Goal: Find contact information: Find contact information

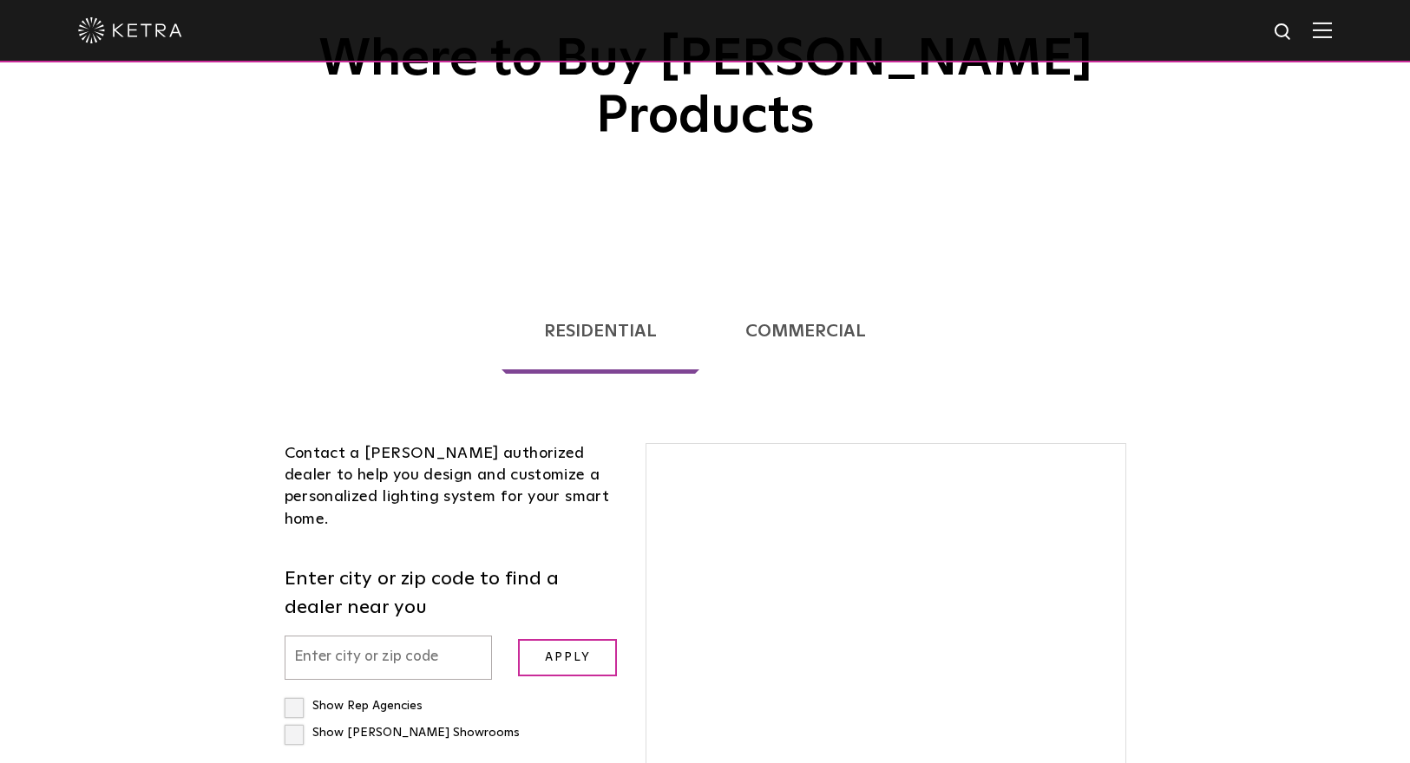
scroll to position [318, 0]
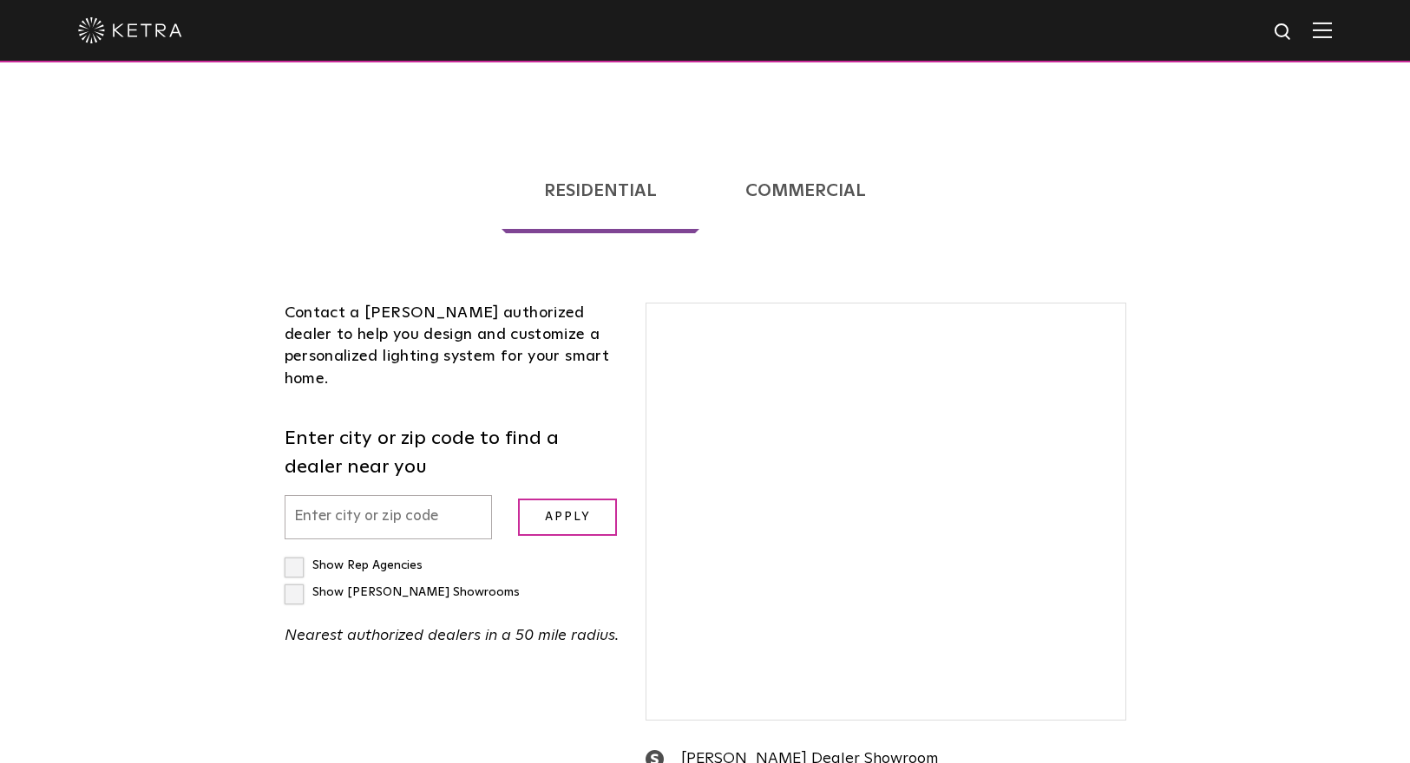
click at [305, 495] on input "text" at bounding box center [389, 517] width 208 height 44
type input "19301"
click at [449, 586] on label "Show [PERSON_NAME] Showrooms" at bounding box center [402, 592] width 235 height 12
click at [296, 553] on input "Show [PERSON_NAME] Showrooms" at bounding box center [290, 558] width 11 height 11
checkbox input "true"
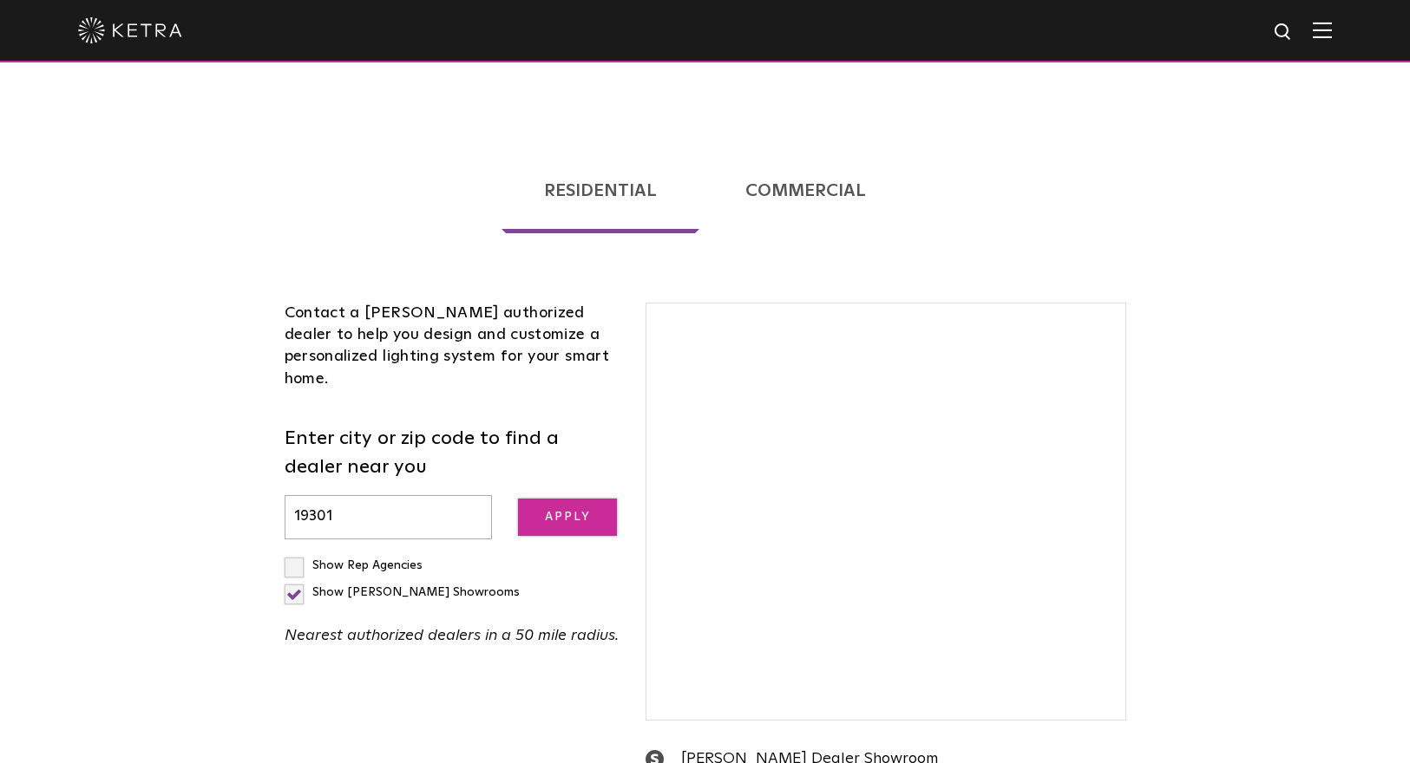
click at [532, 499] on input "Apply" at bounding box center [567, 517] width 99 height 37
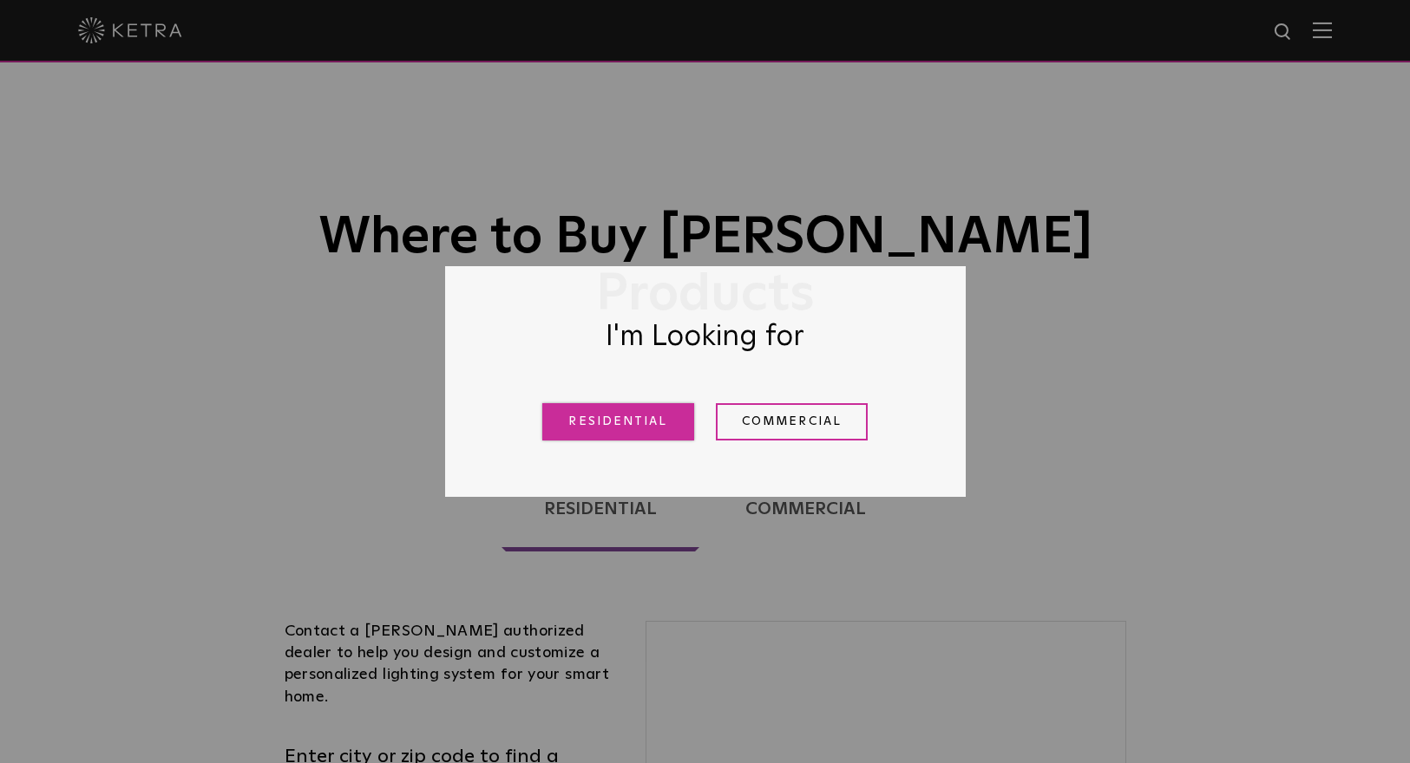
click at [606, 430] on link "Residential" at bounding box center [618, 421] width 152 height 37
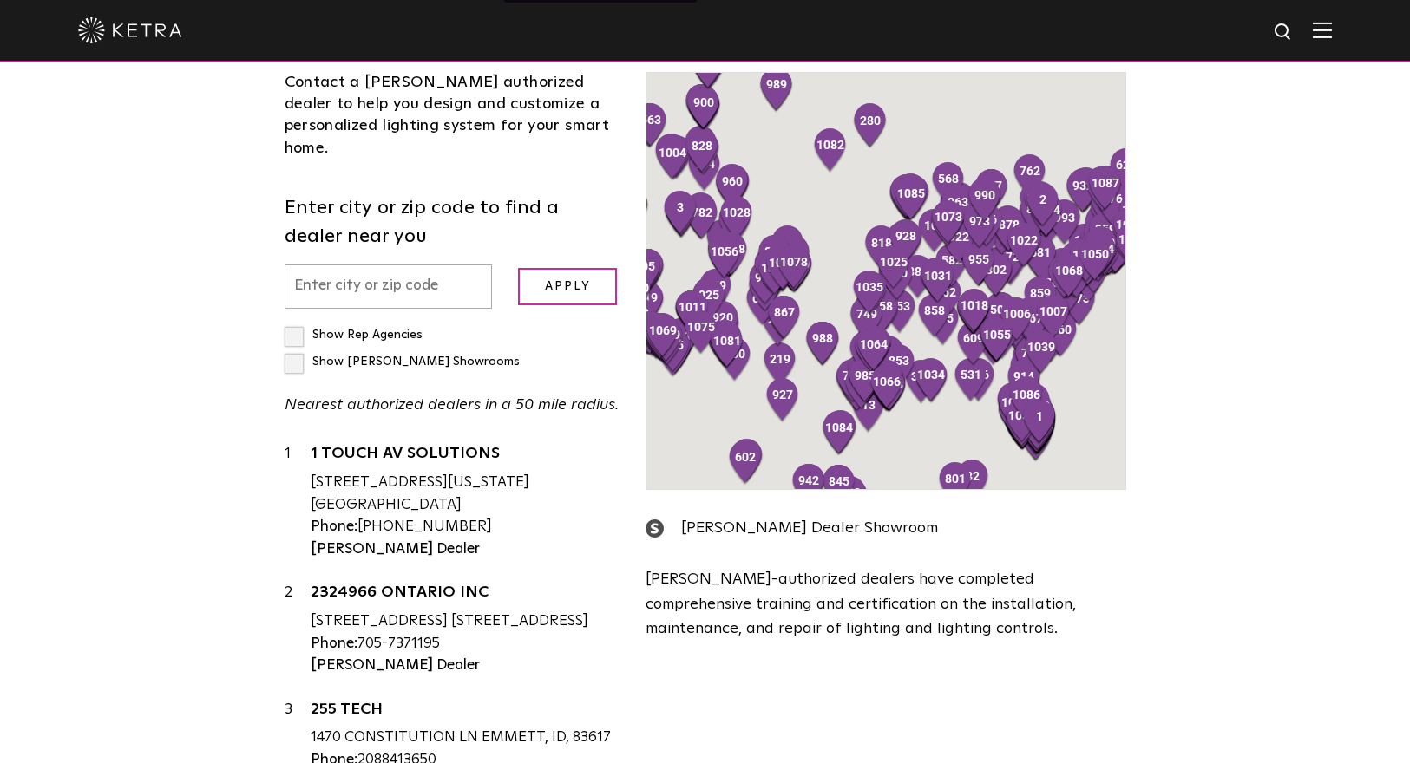
scroll to position [442, 0]
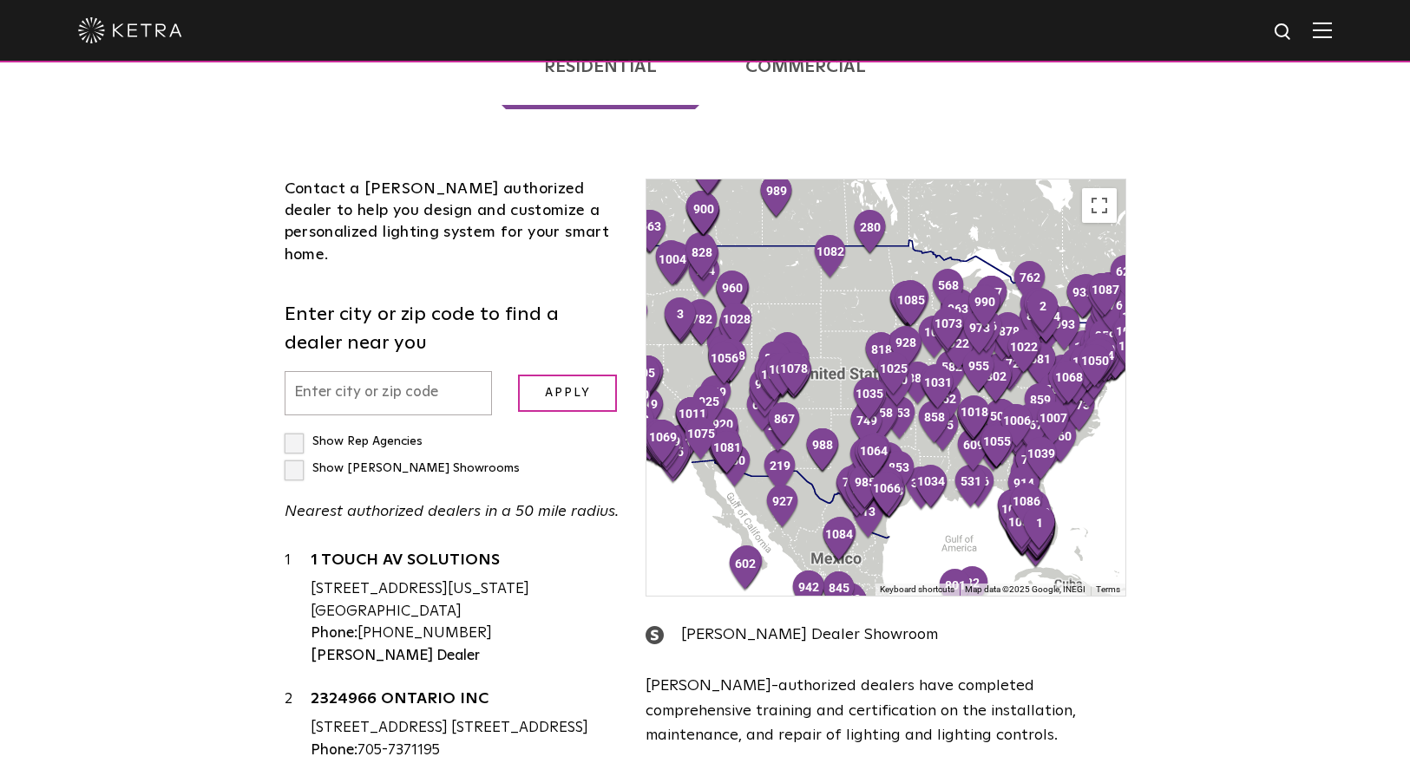
click at [293, 371] on input "text" at bounding box center [389, 393] width 208 height 44
type input "19301"
drag, startPoint x: 451, startPoint y: 365, endPoint x: 458, endPoint y: 371, distance: 9.2
click at [457, 455] on div "Show [PERSON_NAME] Showrooms" at bounding box center [402, 468] width 235 height 27
click at [456, 462] on label "Show [PERSON_NAME] Showrooms" at bounding box center [402, 468] width 235 height 12
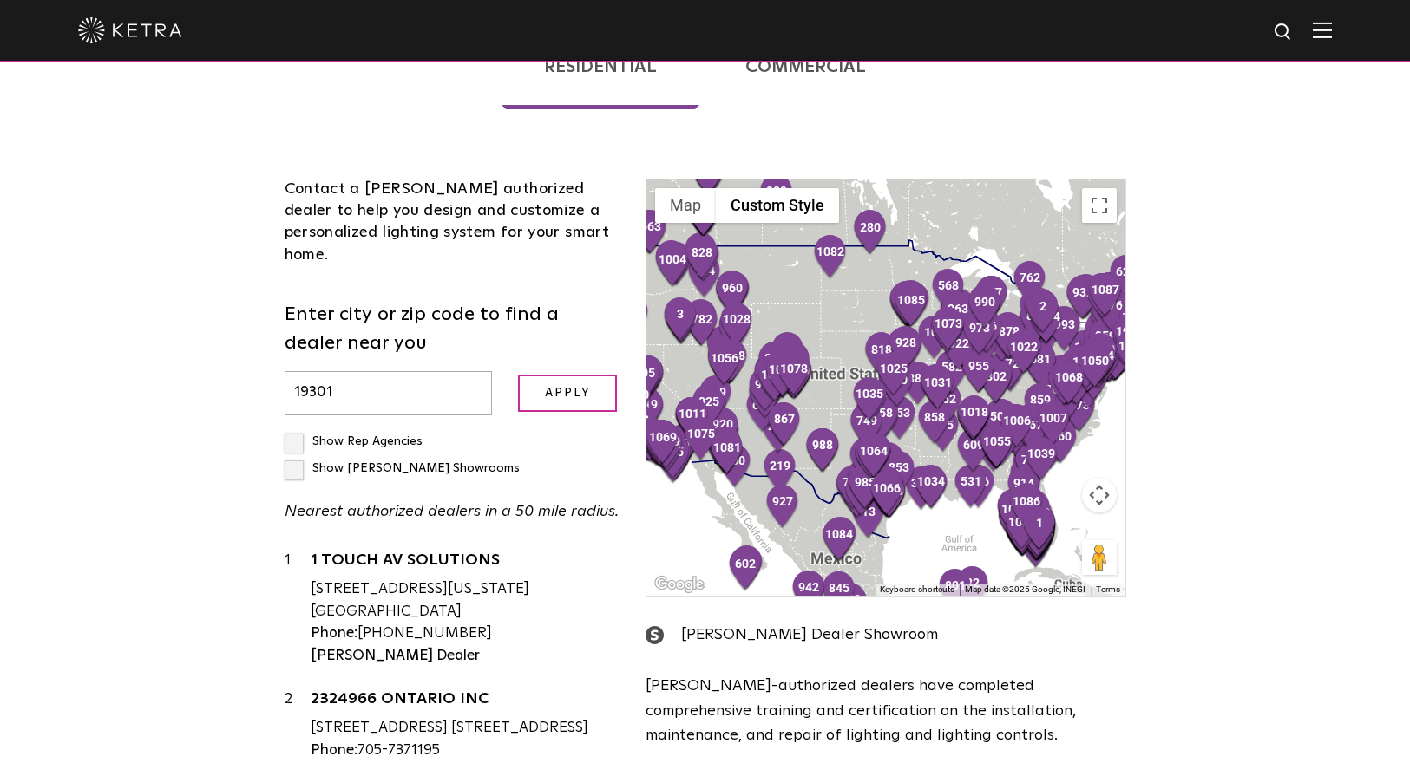
click at [296, 429] on input "Show [PERSON_NAME] Showrooms" at bounding box center [290, 434] width 11 height 11
checkbox input "true"
click at [531, 375] on input "Apply" at bounding box center [567, 393] width 99 height 37
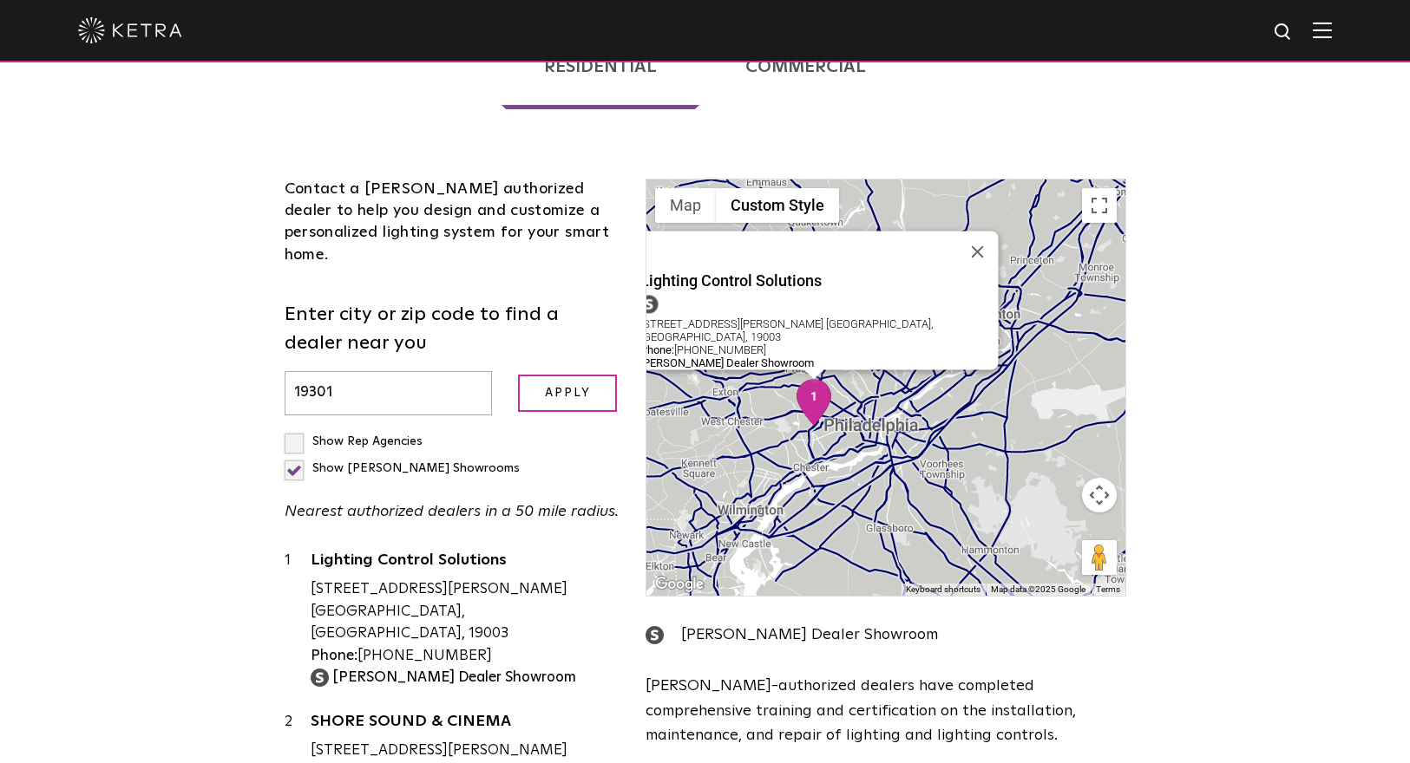
click at [811, 379] on img "1" at bounding box center [814, 402] width 36 height 47
drag, startPoint x: 474, startPoint y: 508, endPoint x: 358, endPoint y: 508, distance: 115.4
click at [358, 645] on div "Phone: [PHONE_NUMBER]" at bounding box center [466, 656] width 310 height 23
click at [388, 579] on div "[STREET_ADDRESS][PERSON_NAME] [GEOGRAPHIC_DATA], [GEOGRAPHIC_DATA], 19003" at bounding box center [466, 612] width 310 height 67
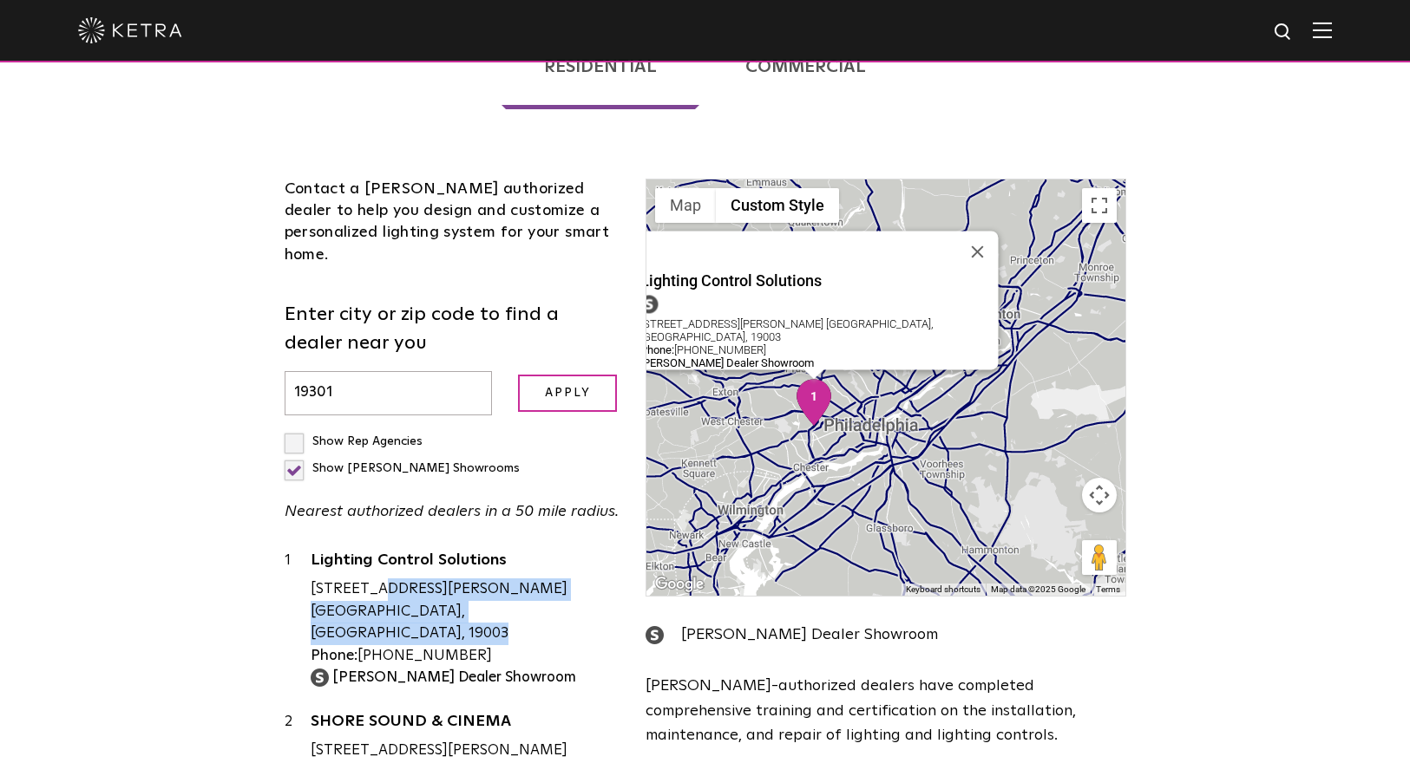
click at [388, 579] on div "[STREET_ADDRESS][PERSON_NAME] [GEOGRAPHIC_DATA], [GEOGRAPHIC_DATA], 19003" at bounding box center [466, 612] width 310 height 67
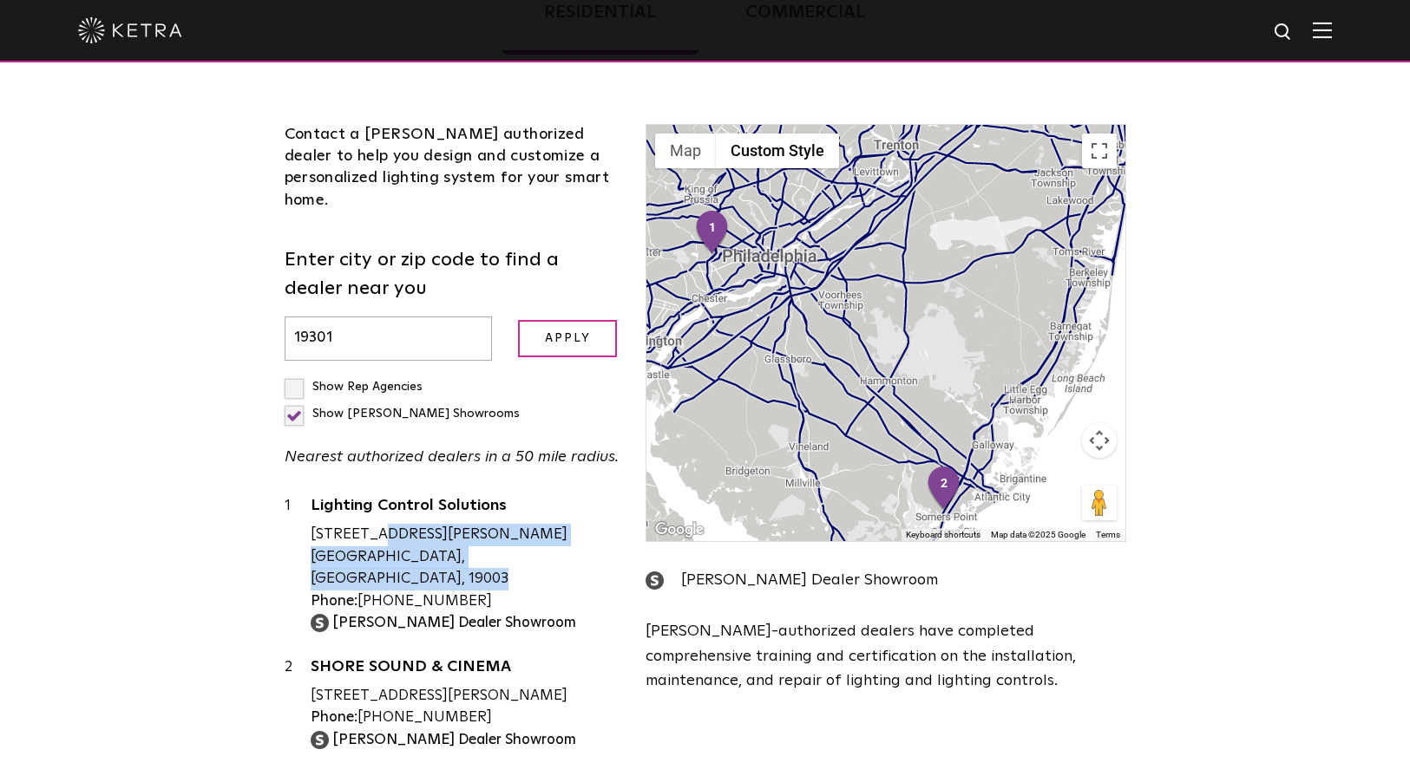
scroll to position [551, 0]
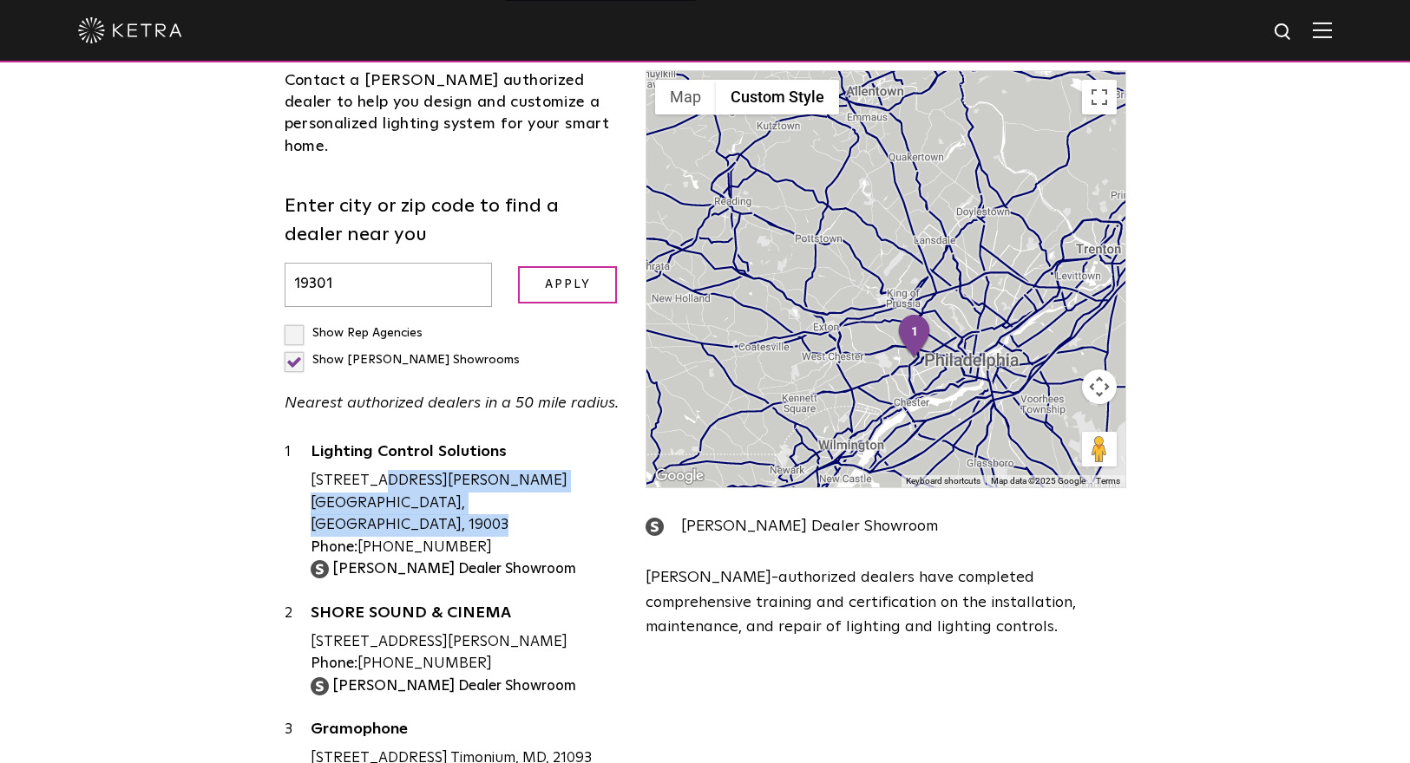
drag, startPoint x: 839, startPoint y: 299, endPoint x: 953, endPoint y: 327, distance: 117.0
click at [952, 343] on div at bounding box center [885, 279] width 478 height 416
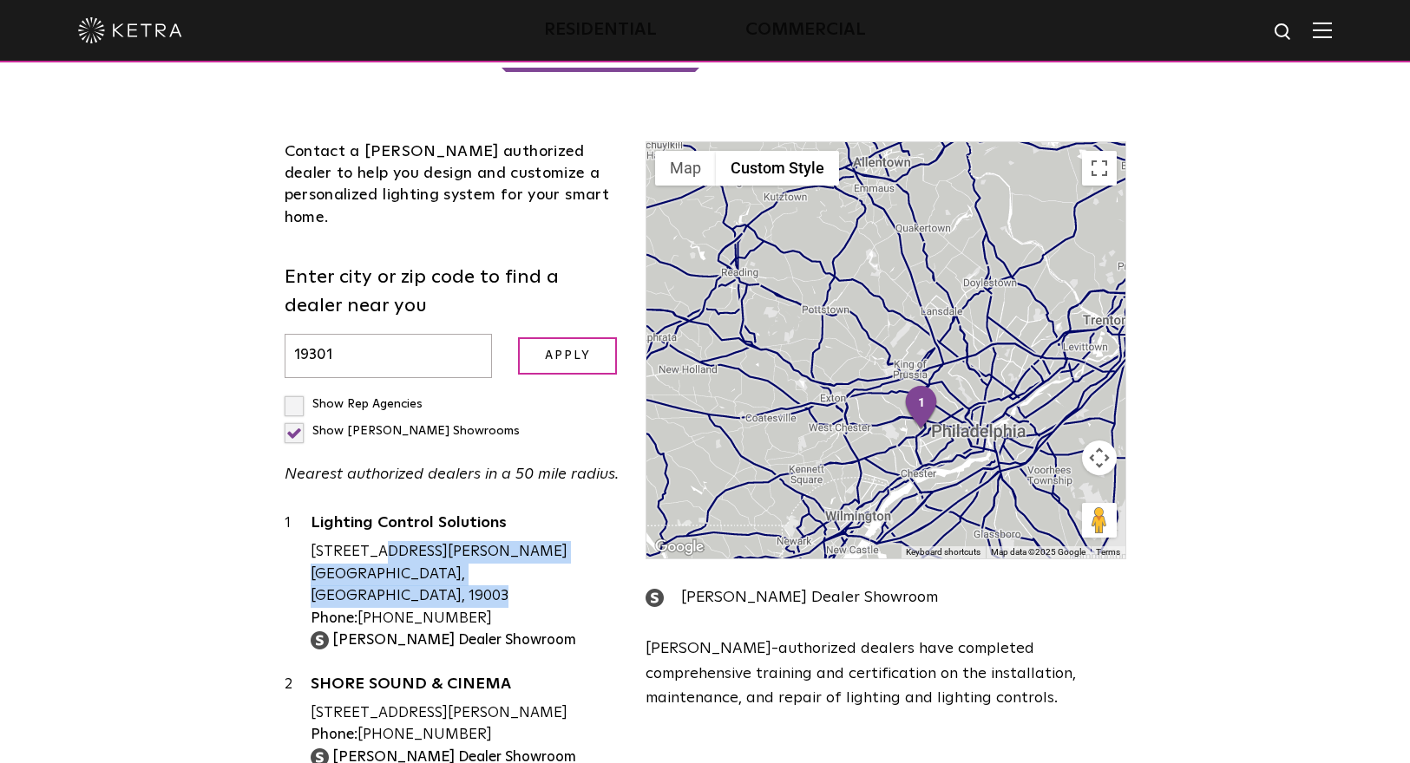
scroll to position [442, 0]
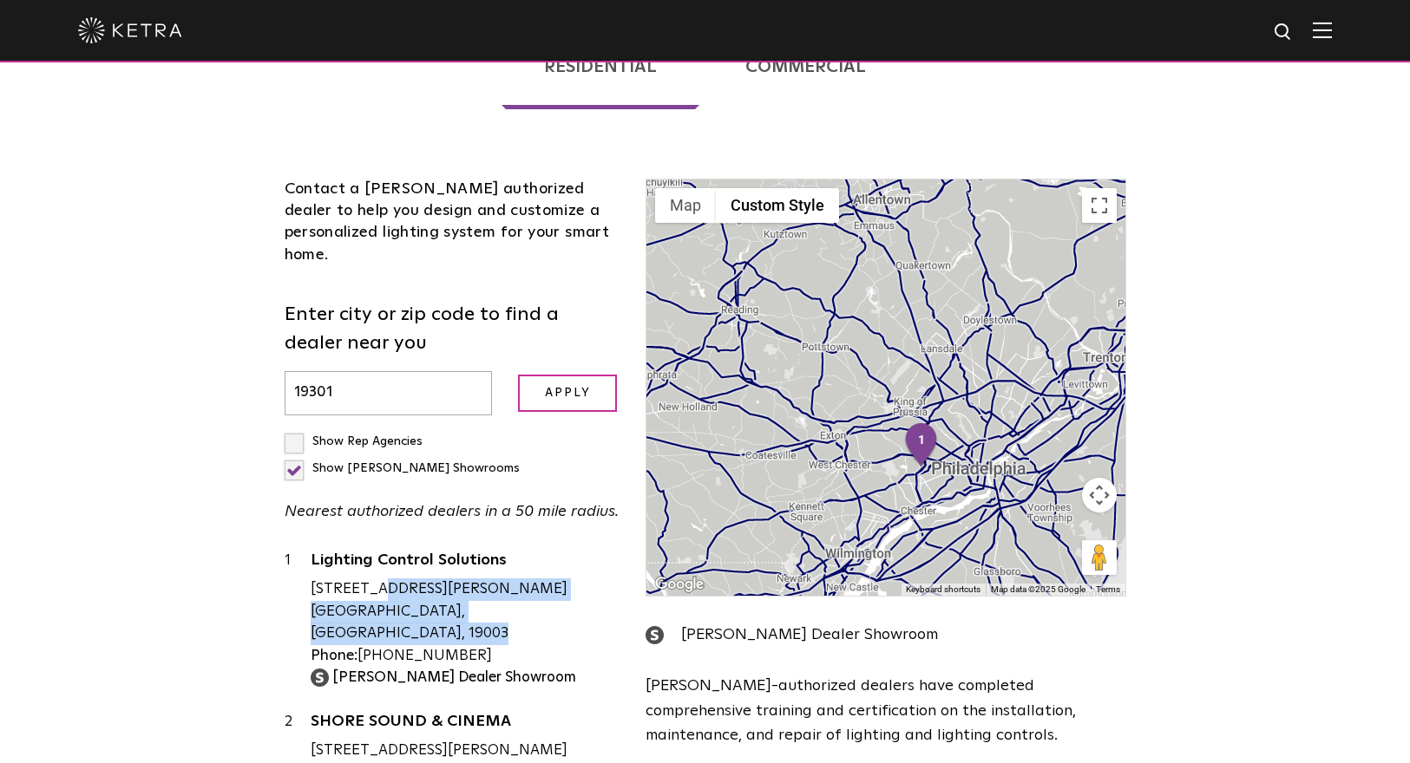
click at [1093, 478] on button "Map camera controls" at bounding box center [1099, 495] width 35 height 35
click at [1063, 435] on button "Zoom in" at bounding box center [1056, 452] width 35 height 35
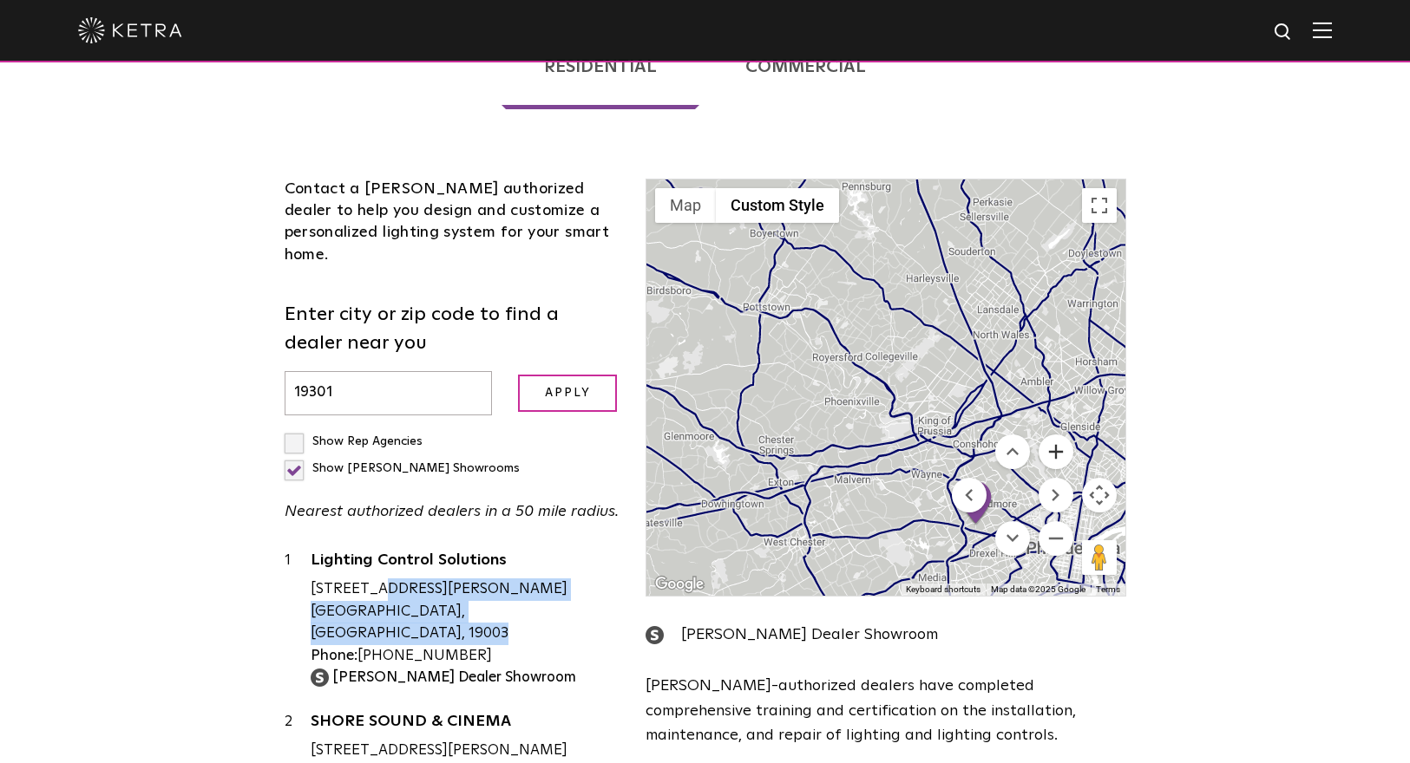
click at [1063, 435] on button "Zoom in" at bounding box center [1056, 452] width 35 height 35
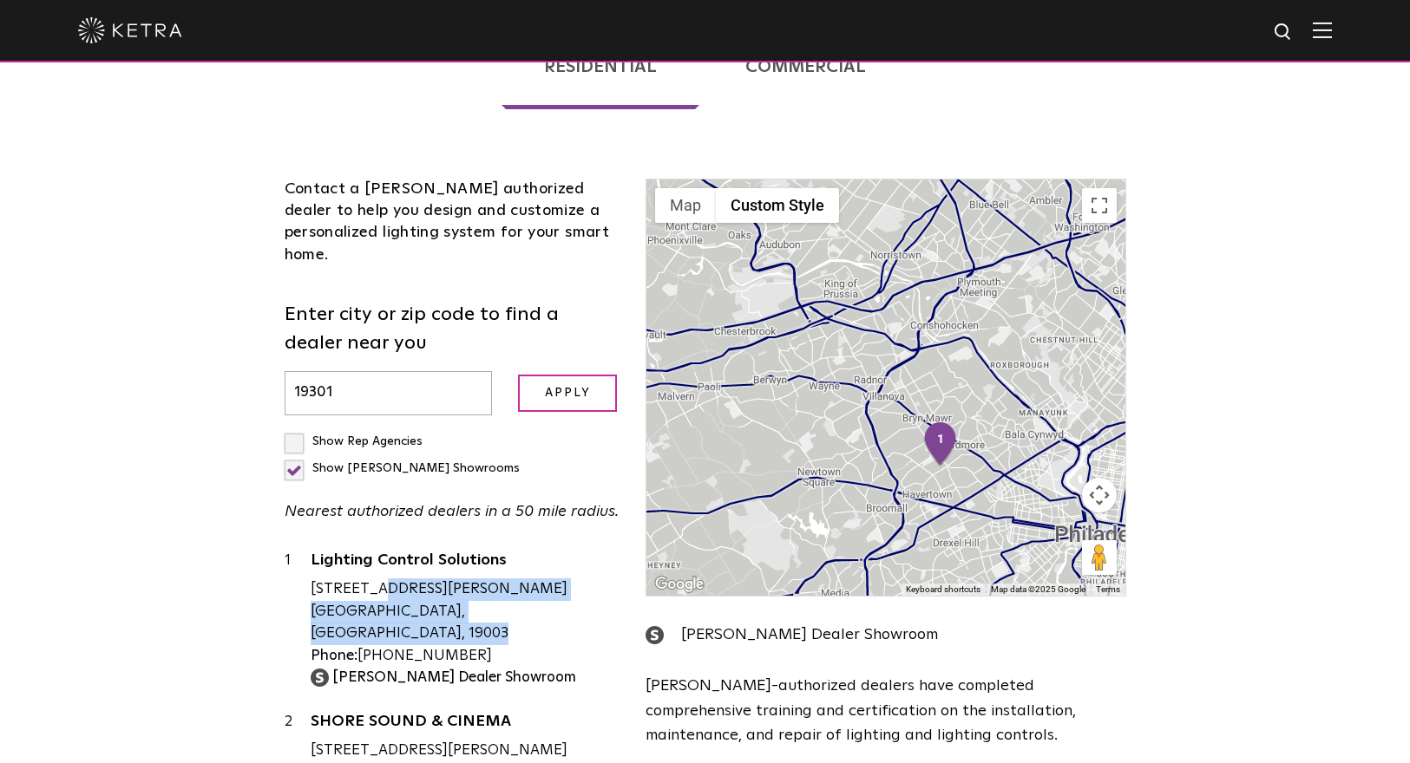
drag, startPoint x: 843, startPoint y: 403, endPoint x: 786, endPoint y: 235, distance: 177.8
click at [692, 214] on div at bounding box center [885, 388] width 478 height 416
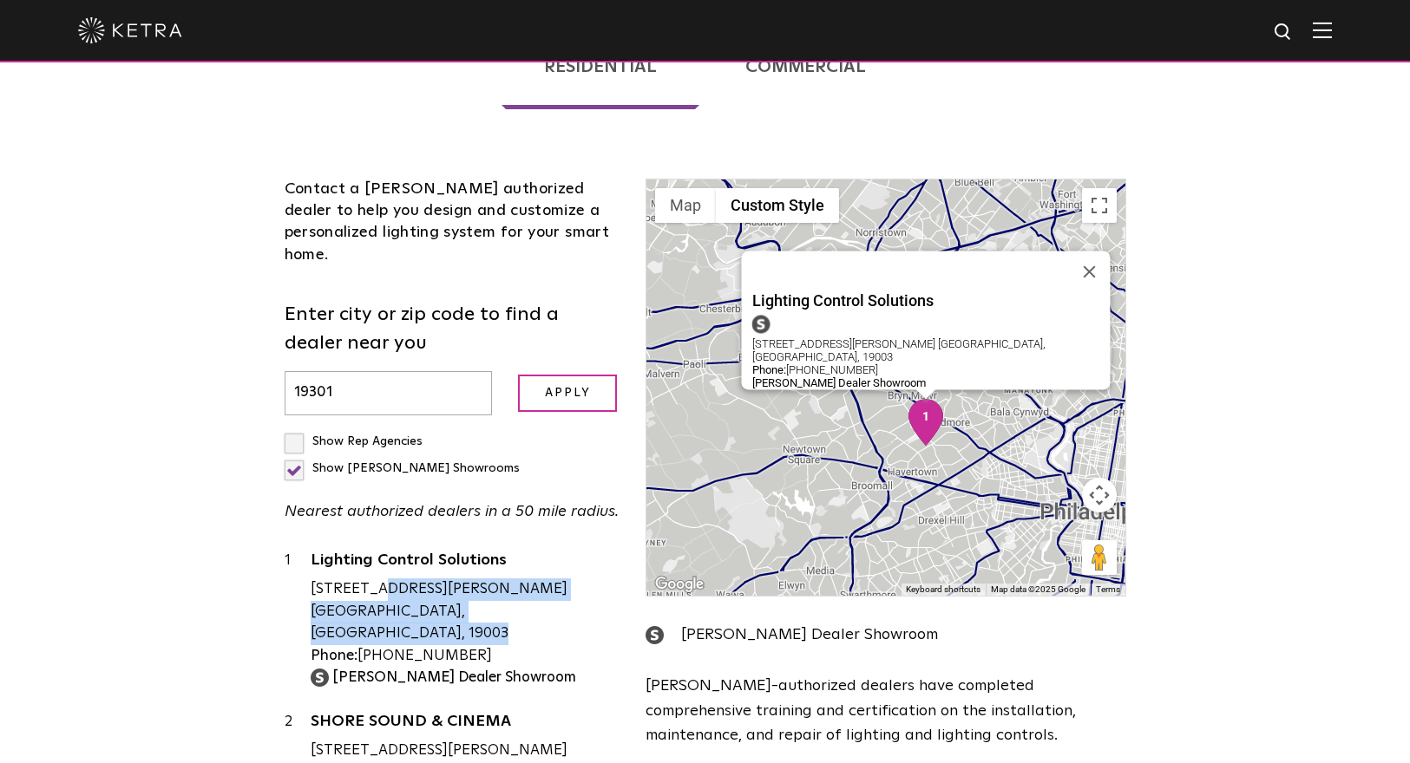
click at [918, 399] on img "1" at bounding box center [925, 422] width 36 height 47
click at [395, 671] on strong "[PERSON_NAME] Dealer Showroom" at bounding box center [454, 678] width 244 height 15
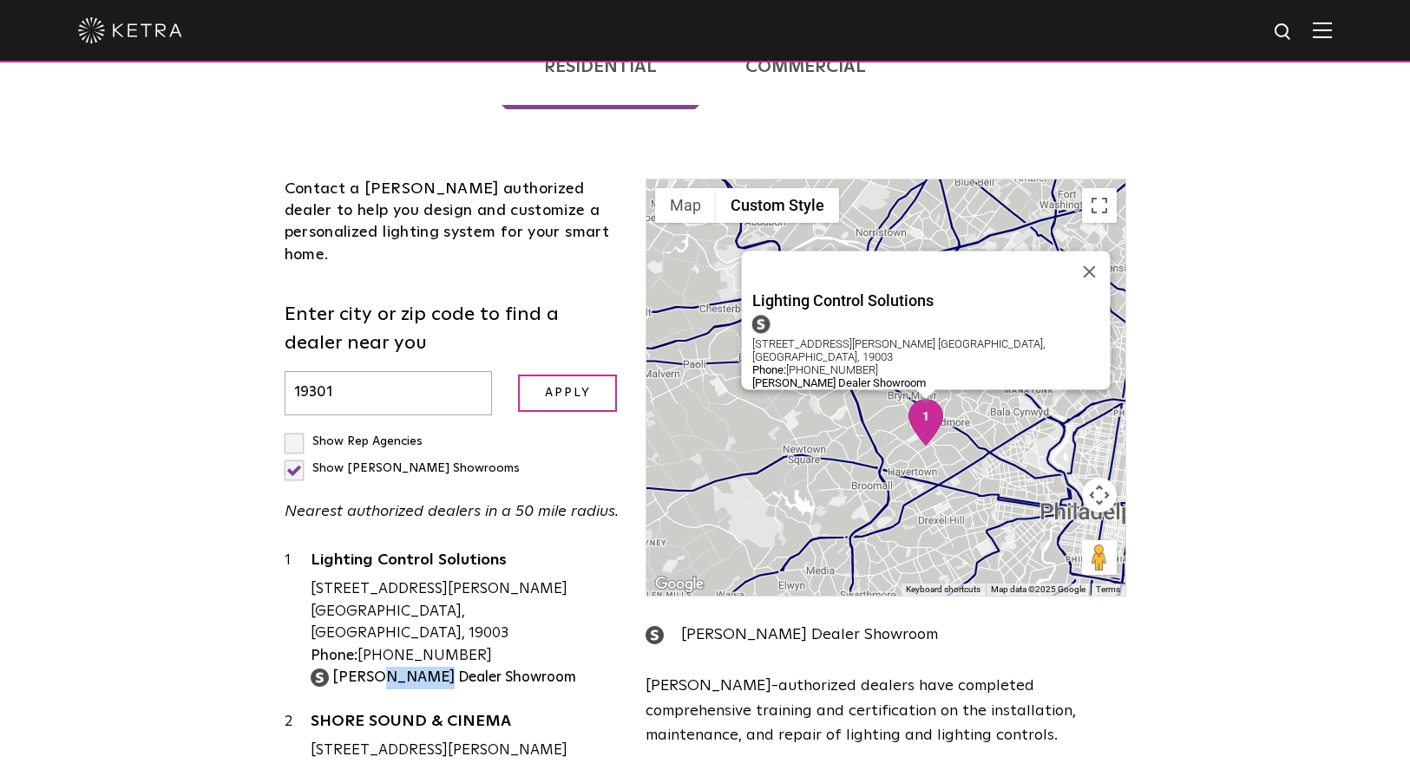
click at [395, 671] on strong "[PERSON_NAME] Dealer Showroom" at bounding box center [454, 678] width 244 height 15
